Goal: Task Accomplishment & Management: Complete application form

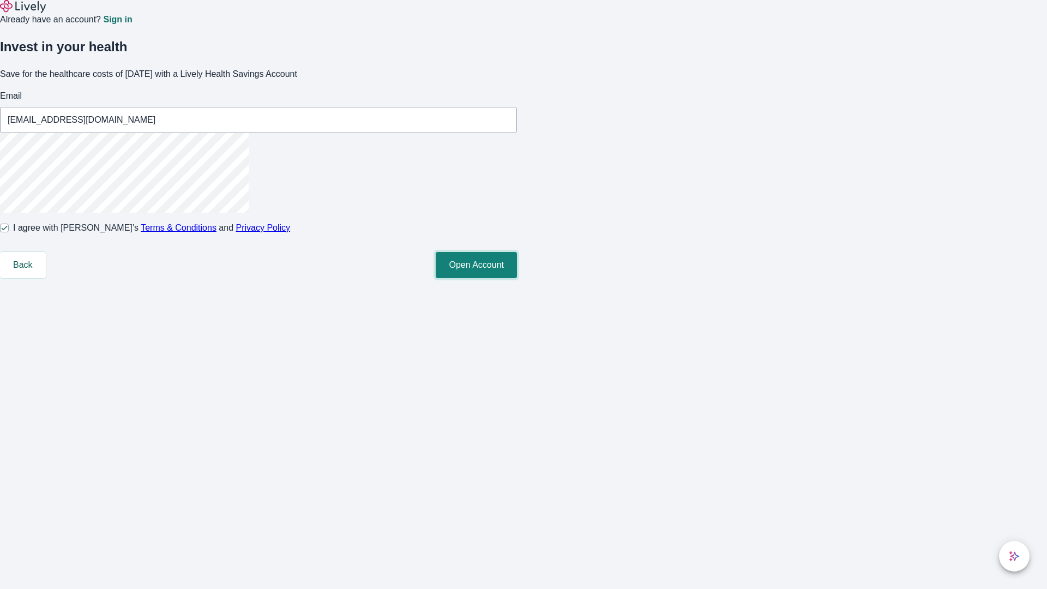
click at [517, 278] on button "Open Account" at bounding box center [476, 265] width 81 height 26
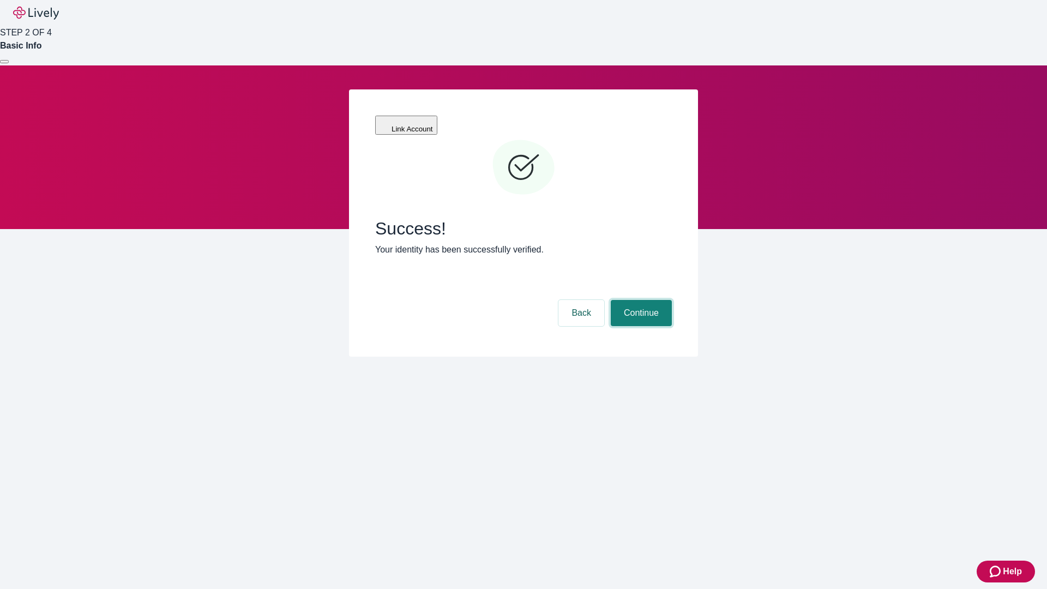
click at [640, 300] on button "Continue" at bounding box center [641, 313] width 61 height 26
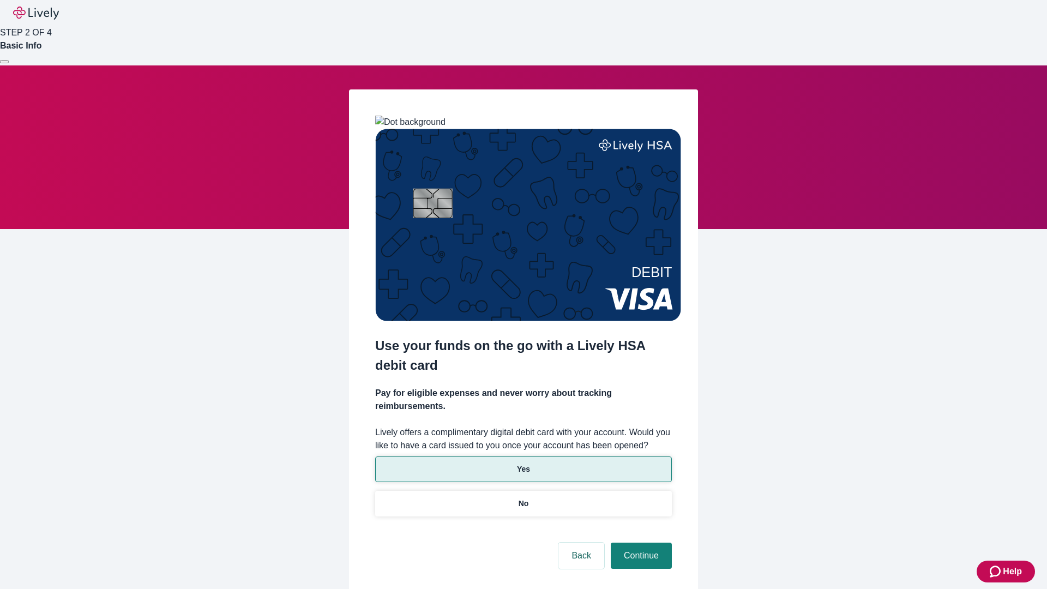
click at [523, 463] on p "Yes" at bounding box center [523, 468] width 13 height 11
click at [640, 542] on button "Continue" at bounding box center [641, 555] width 61 height 26
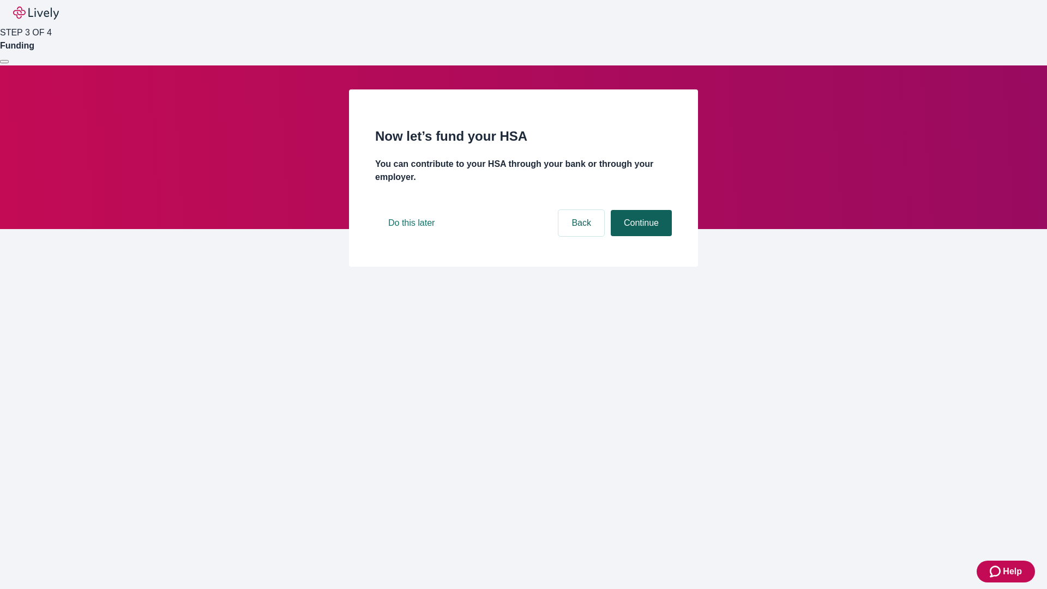
click at [640, 236] on button "Continue" at bounding box center [641, 223] width 61 height 26
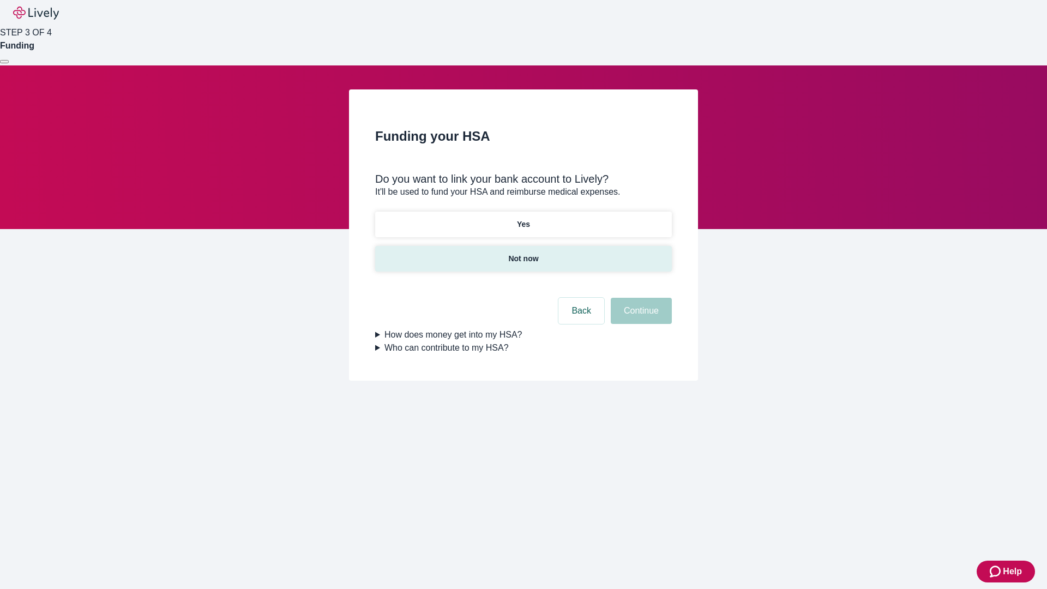
click at [523, 253] on p "Not now" at bounding box center [523, 258] width 30 height 11
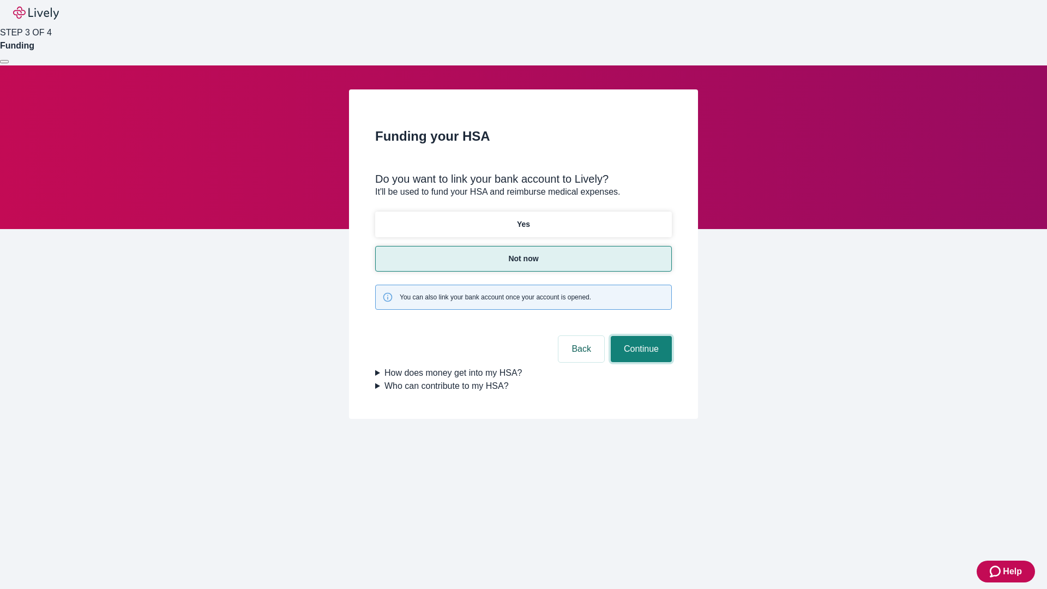
click at [640, 336] on button "Continue" at bounding box center [641, 349] width 61 height 26
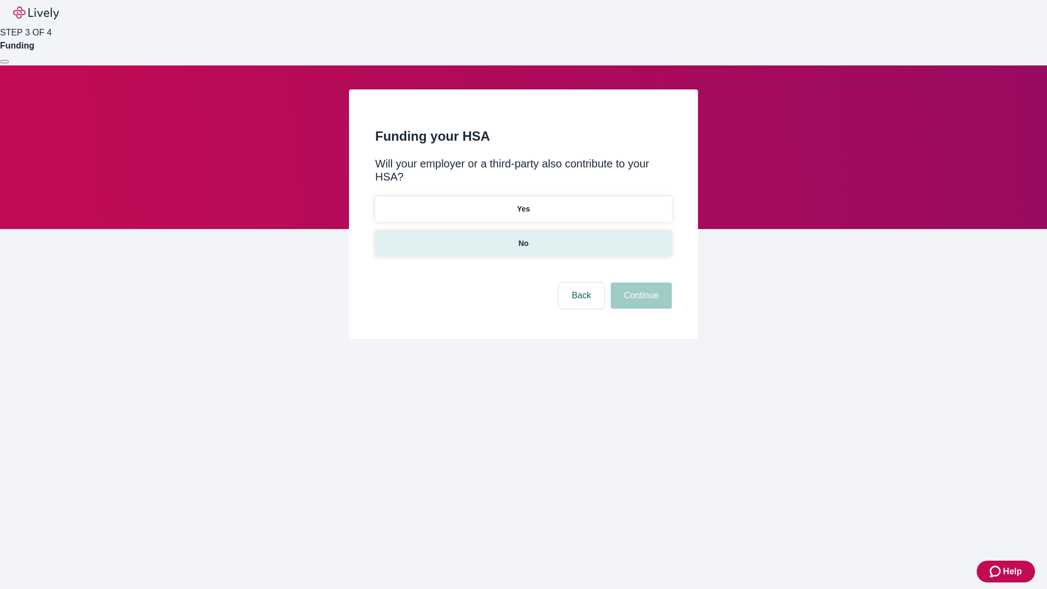
click at [523, 238] on p "No" at bounding box center [523, 243] width 10 height 11
click at [640, 282] on button "Continue" at bounding box center [641, 295] width 61 height 26
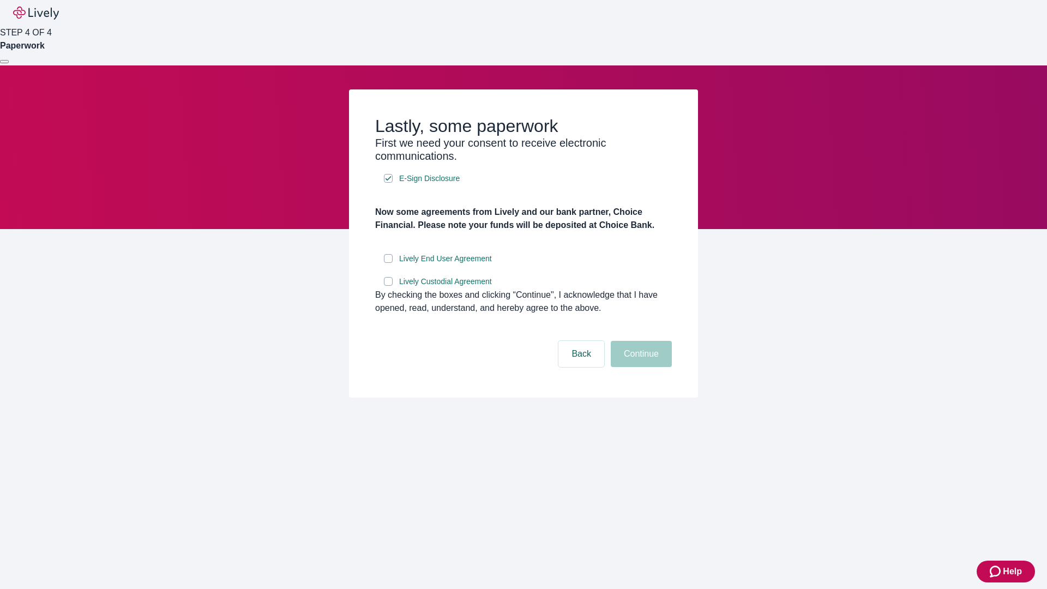
click at [388, 263] on input "Lively End User Agreement" at bounding box center [388, 258] width 9 height 9
checkbox input "true"
click at [388, 286] on input "Lively Custodial Agreement" at bounding box center [388, 281] width 9 height 9
checkbox input "true"
click at [640, 367] on button "Continue" at bounding box center [641, 354] width 61 height 26
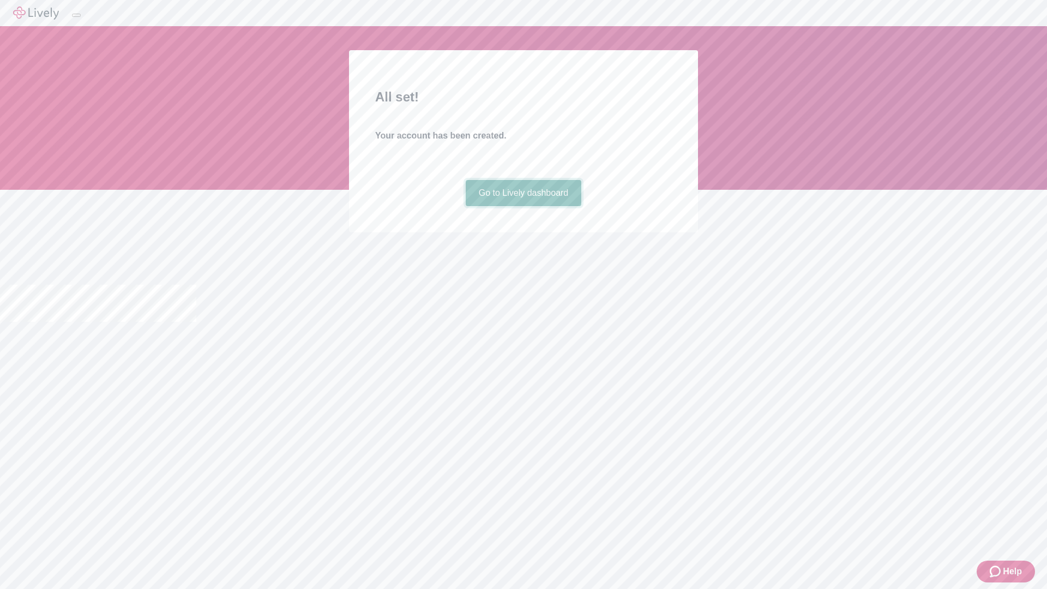
click at [523, 206] on link "Go to Lively dashboard" at bounding box center [524, 193] width 116 height 26
